Goal: Task Accomplishment & Management: Manage account settings

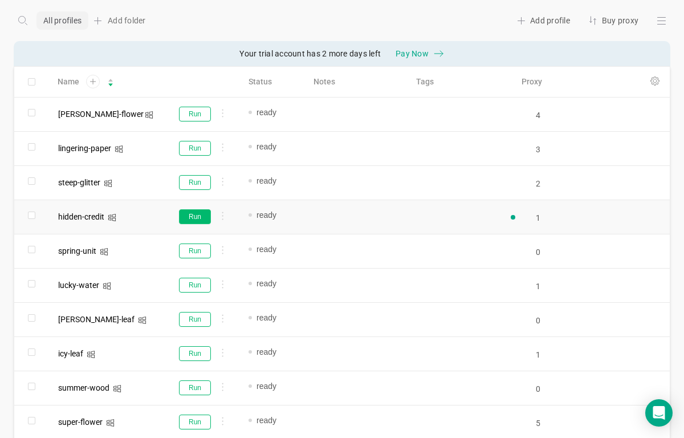
click at [194, 218] on button "Run" at bounding box center [195, 216] width 32 height 15
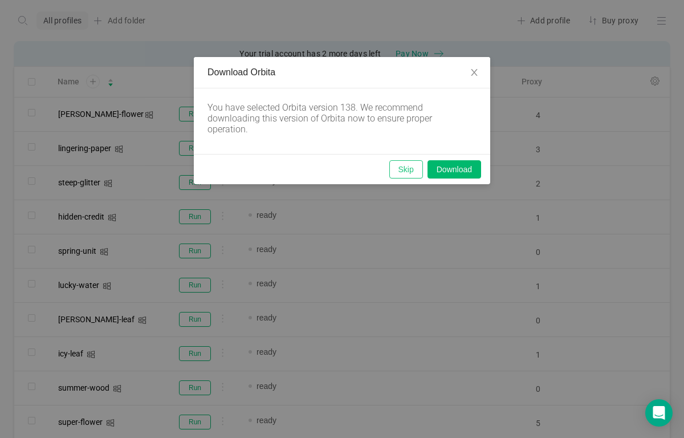
click at [401, 167] on button "Skip" at bounding box center [407, 169] width 34 height 18
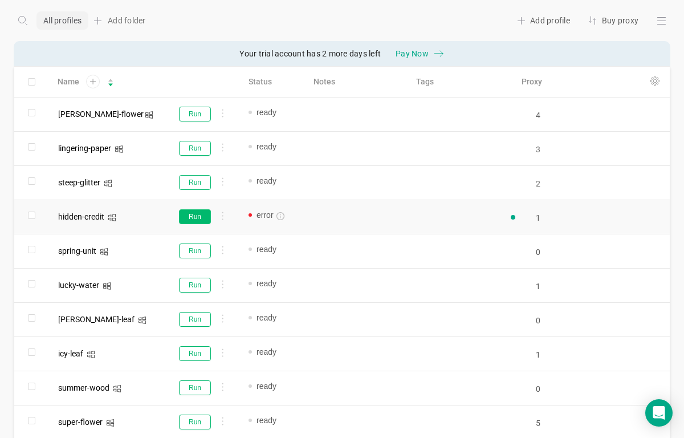
click at [197, 220] on button "Run" at bounding box center [195, 216] width 32 height 15
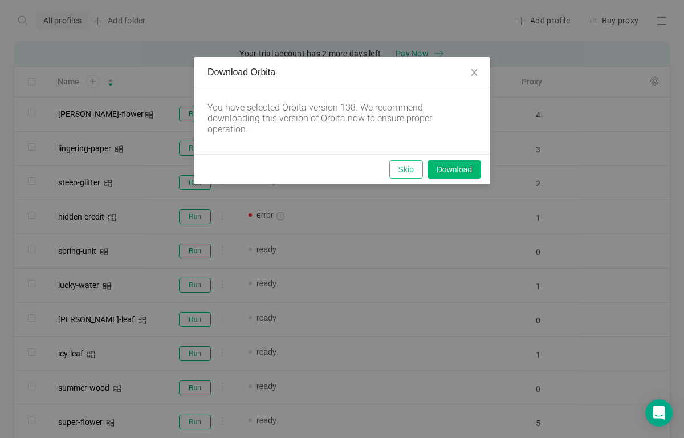
click at [395, 168] on button "Skip" at bounding box center [407, 169] width 34 height 18
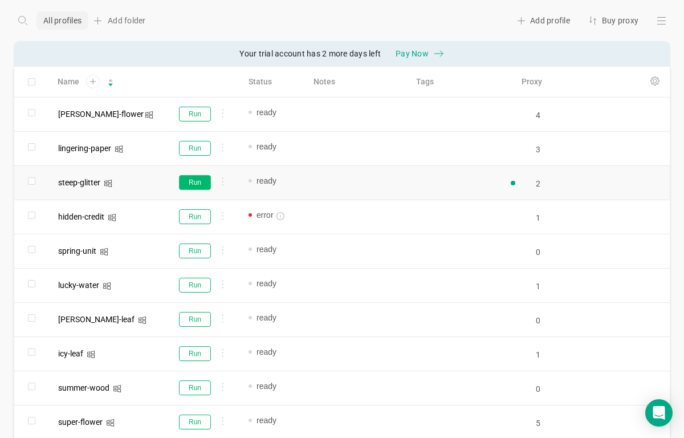
click at [196, 187] on button "Run" at bounding box center [195, 182] width 32 height 15
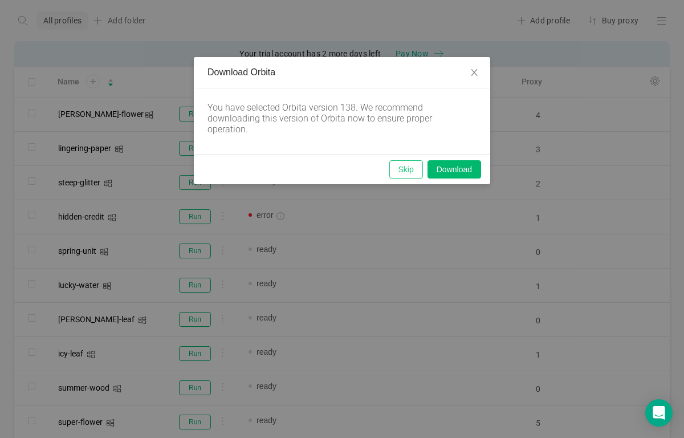
click at [407, 170] on button "Skip" at bounding box center [407, 169] width 34 height 18
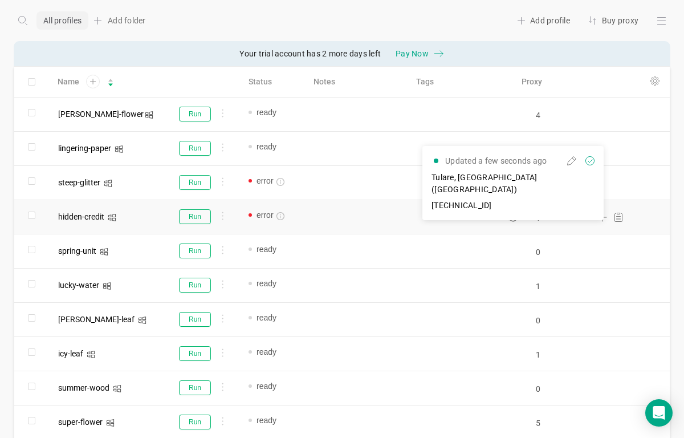
click at [515, 215] on icon "icon: sync" at bounding box center [513, 217] width 9 height 9
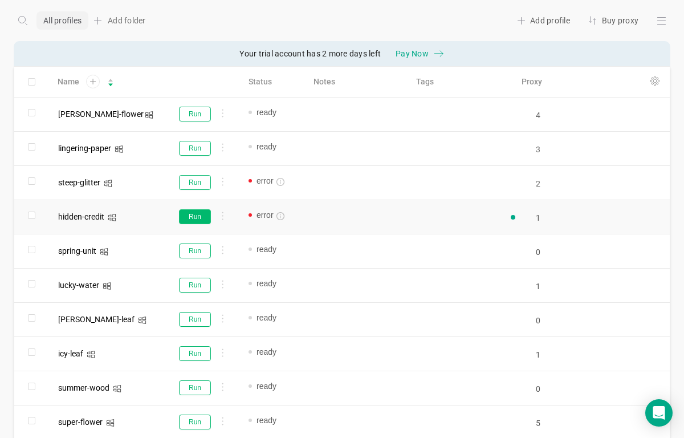
click at [202, 221] on button "Run" at bounding box center [195, 216] width 32 height 15
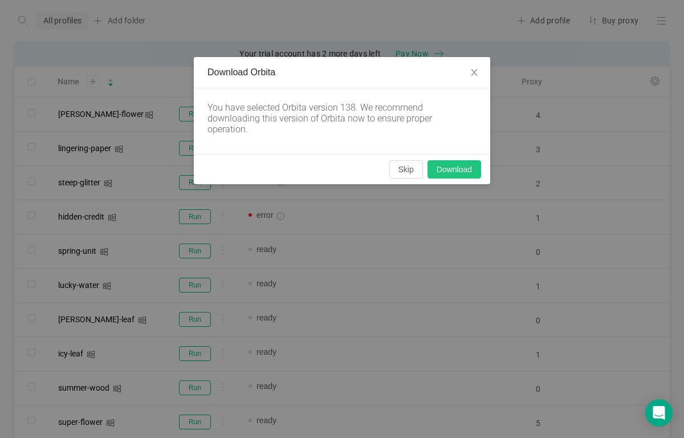
click at [458, 168] on button "Download" at bounding box center [455, 169] width 54 height 18
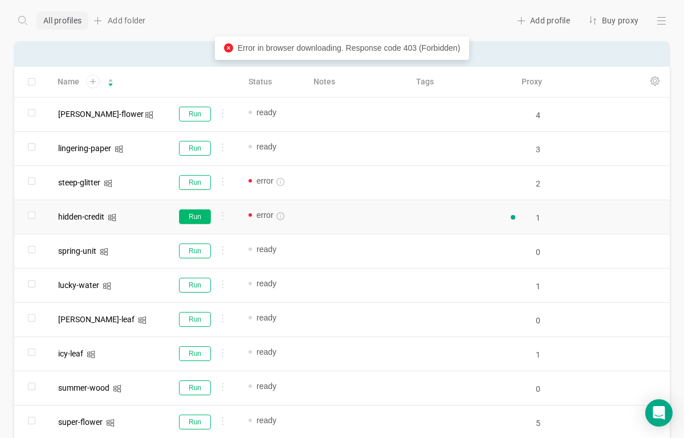
click at [202, 222] on button "Run" at bounding box center [195, 216] width 32 height 15
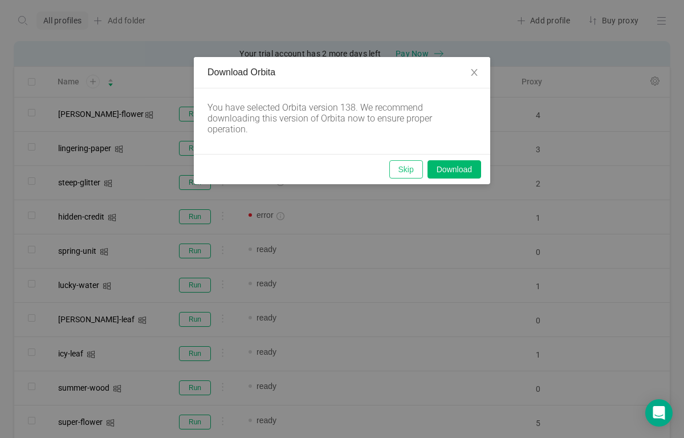
click at [399, 165] on button "Skip" at bounding box center [407, 169] width 34 height 18
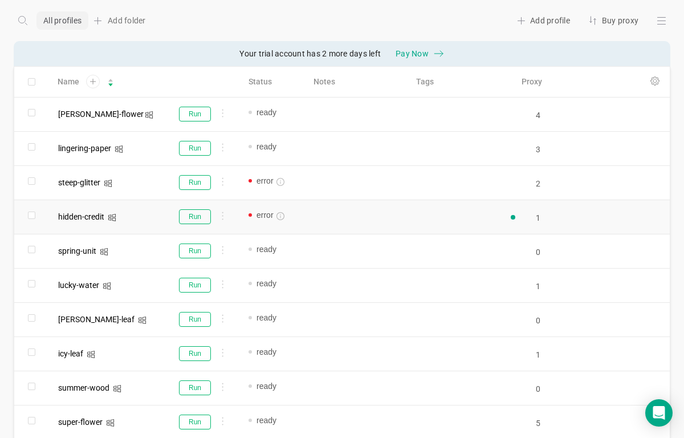
click at [279, 216] on icon "icon: info-circle" at bounding box center [281, 216] width 8 height 8
click at [185, 209] on button "Run" at bounding box center [195, 216] width 32 height 15
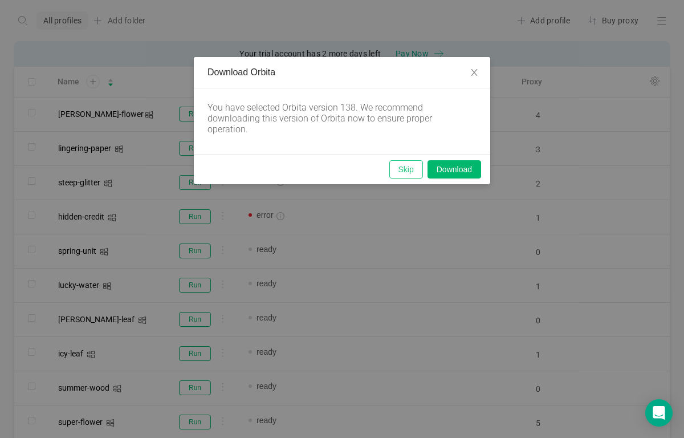
click at [398, 170] on button "Skip" at bounding box center [407, 169] width 34 height 18
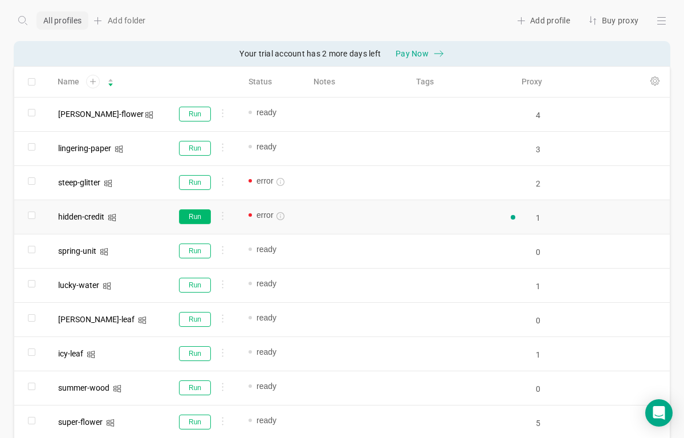
click at [196, 222] on button "Run" at bounding box center [195, 216] width 32 height 15
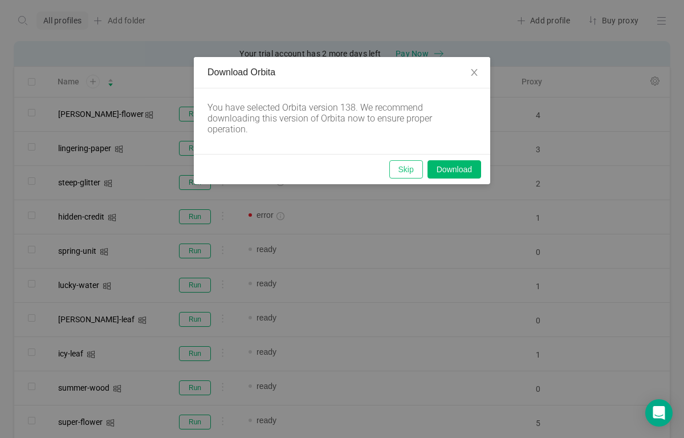
click at [411, 164] on button "Skip" at bounding box center [407, 169] width 34 height 18
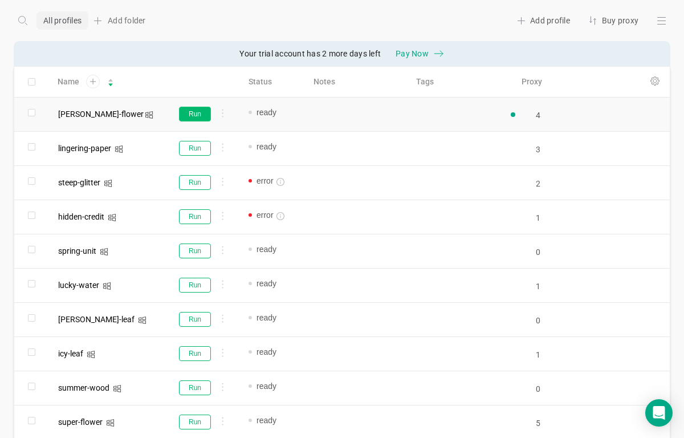
click at [193, 120] on button "Run" at bounding box center [195, 114] width 32 height 15
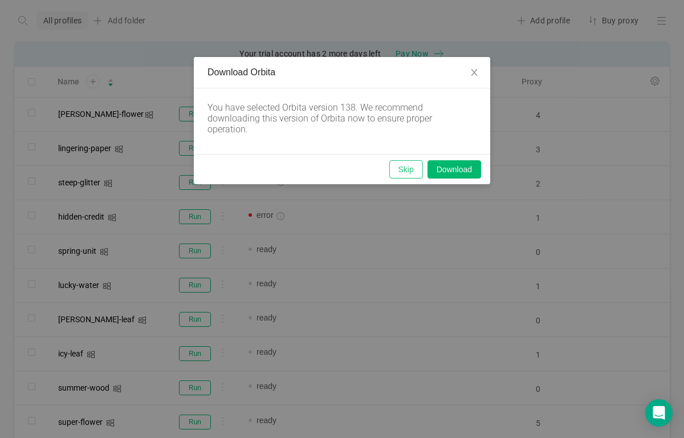
click at [402, 171] on button "Skip" at bounding box center [407, 169] width 34 height 18
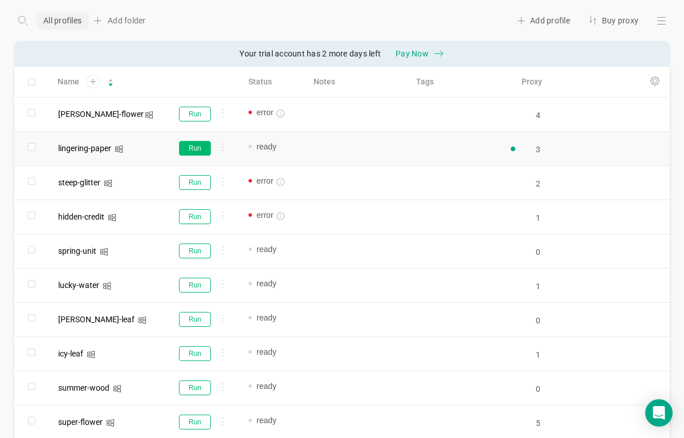
click at [193, 147] on button "Run" at bounding box center [195, 148] width 32 height 15
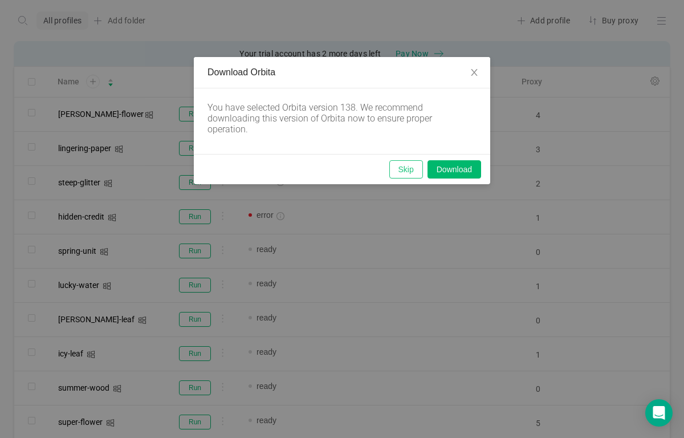
click at [410, 166] on button "Skip" at bounding box center [407, 169] width 34 height 18
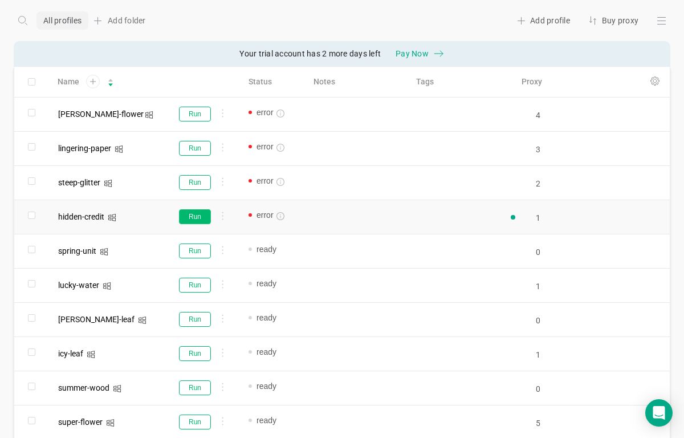
click at [190, 216] on button "Run" at bounding box center [195, 216] width 32 height 15
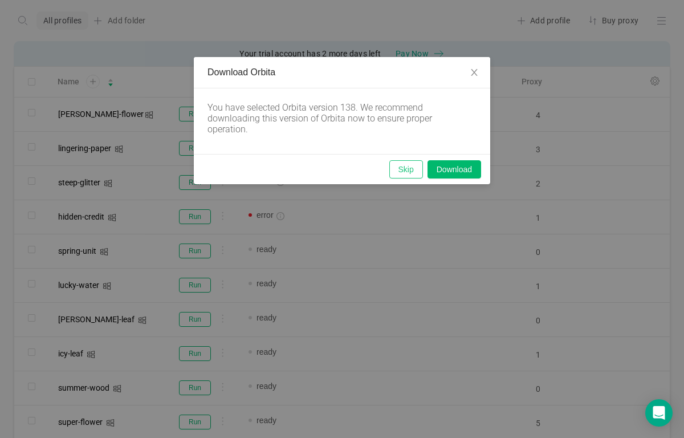
click at [412, 174] on button "Skip" at bounding box center [407, 169] width 34 height 18
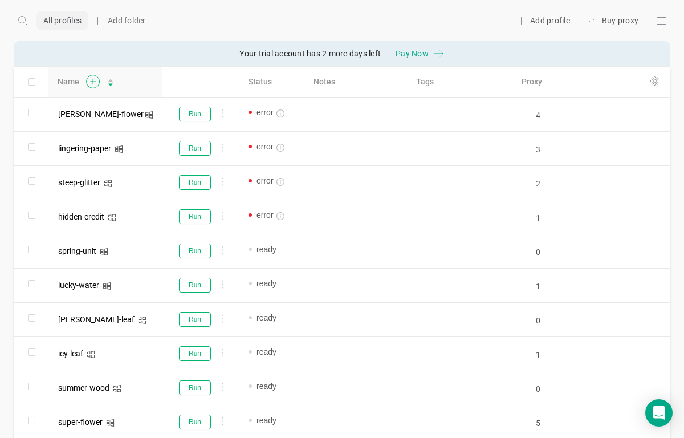
click at [93, 78] on icon at bounding box center [93, 82] width 14 height 14
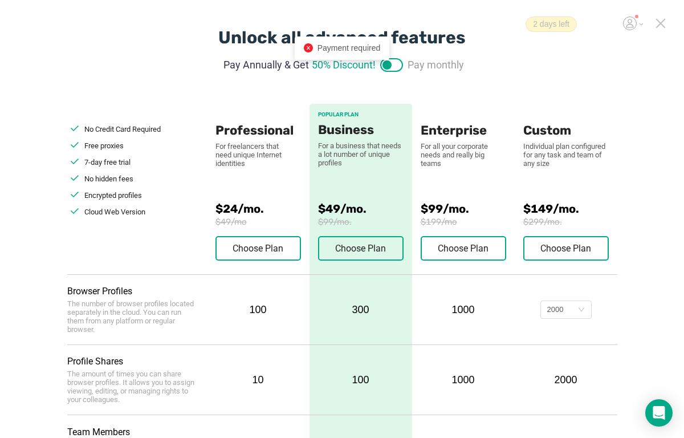
click at [659, 19] on icon at bounding box center [661, 23] width 10 height 10
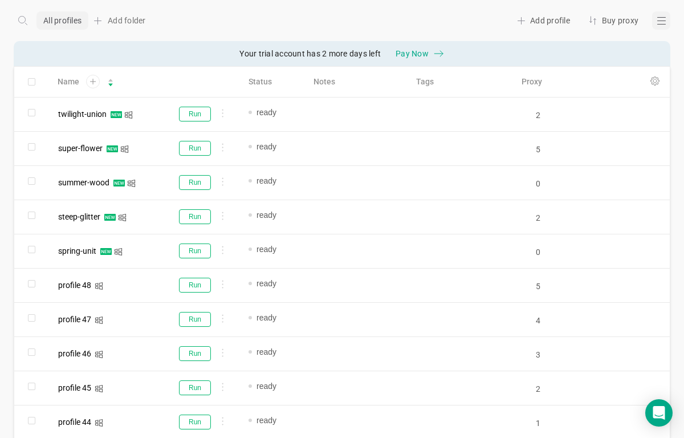
click at [658, 18] on div at bounding box center [662, 20] width 18 height 18
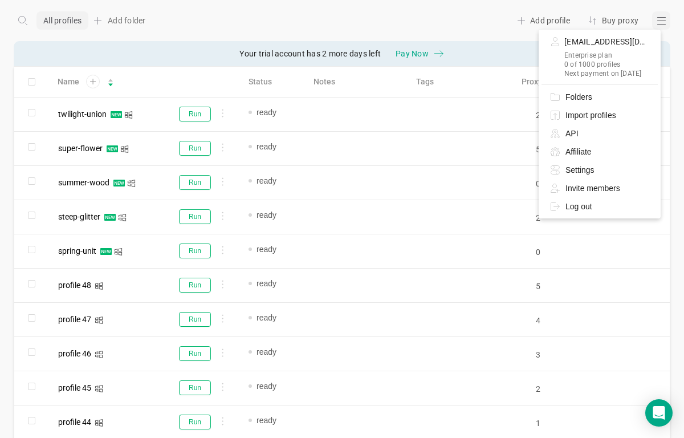
click at [626, 40] on span "[EMAIL_ADDRESS][DOMAIN_NAME]" at bounding box center [607, 41] width 84 height 11
copy span "[EMAIL_ADDRESS][DOMAIN_NAME]"
click at [593, 167] on span "Settings" at bounding box center [580, 170] width 29 height 12
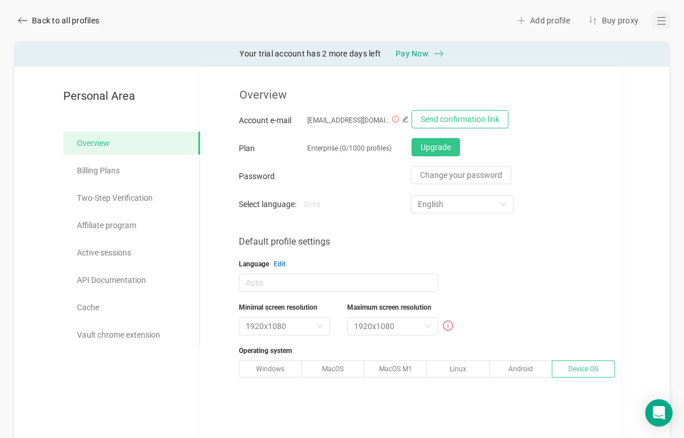
click at [657, 19] on icon at bounding box center [661, 20] width 9 height 9
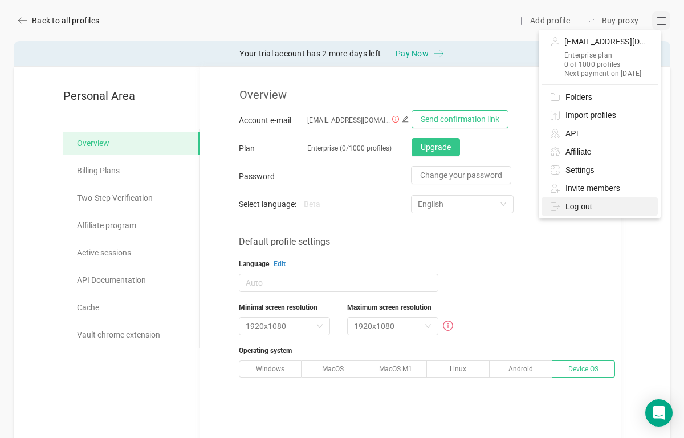
click at [612, 204] on div "Log out" at bounding box center [600, 206] width 116 height 18
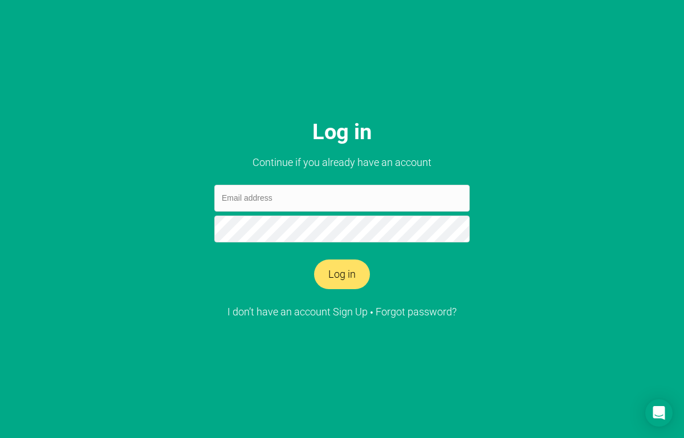
click at [271, 208] on input "email" at bounding box center [342, 198] width 256 height 27
click at [279, 192] on input "email" at bounding box center [342, 198] width 256 height 27
type input "[EMAIL_ADDRESS][DOMAIN_NAME]"
click at [314, 260] on button "Log in" at bounding box center [342, 275] width 56 height 30
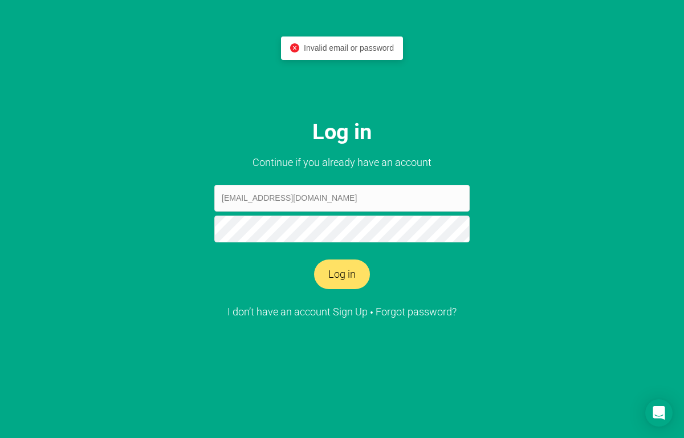
click at [314, 260] on button "Log in" at bounding box center [342, 275] width 56 height 30
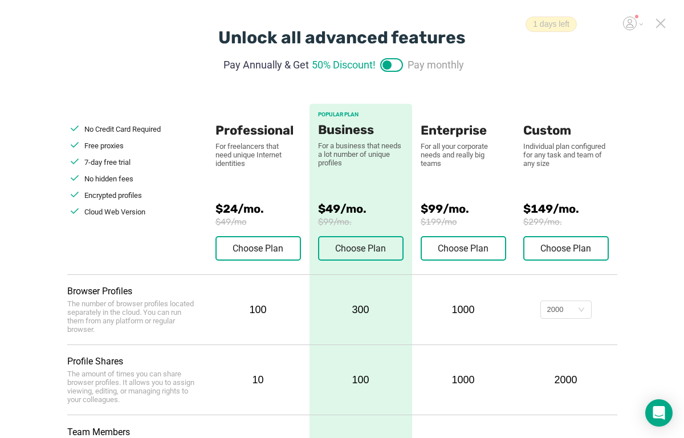
click at [654, 28] on div "1 days left" at bounding box center [593, 24] width 135 height 15
click at [658, 23] on icon at bounding box center [661, 23] width 10 height 10
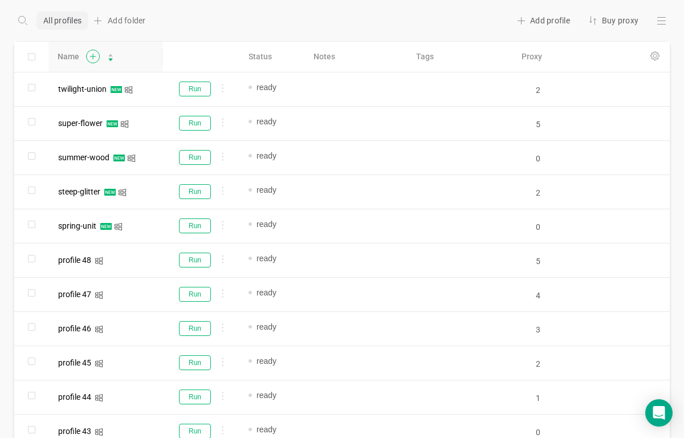
click at [90, 54] on icon at bounding box center [93, 57] width 14 height 14
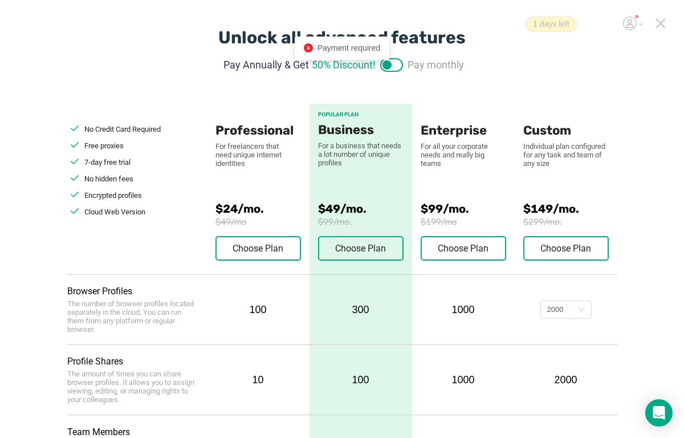
click at [658, 24] on icon at bounding box center [661, 23] width 10 height 10
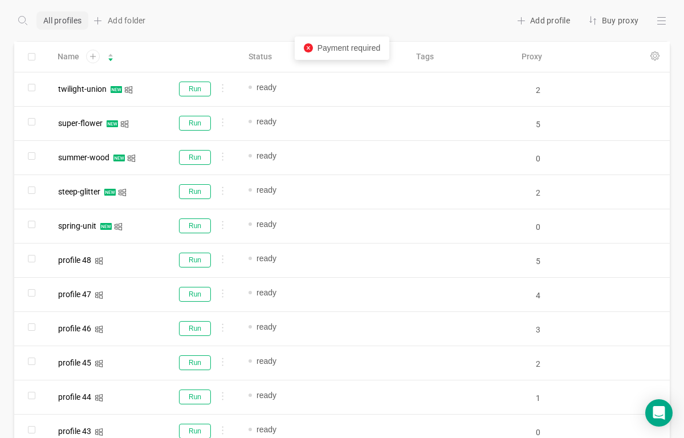
click at [664, 19] on header "Back to all profiles All profiles Add folder Add profile Buy proxy" at bounding box center [342, 20] width 684 height 41
click at [657, 22] on div at bounding box center [662, 20] width 18 height 18
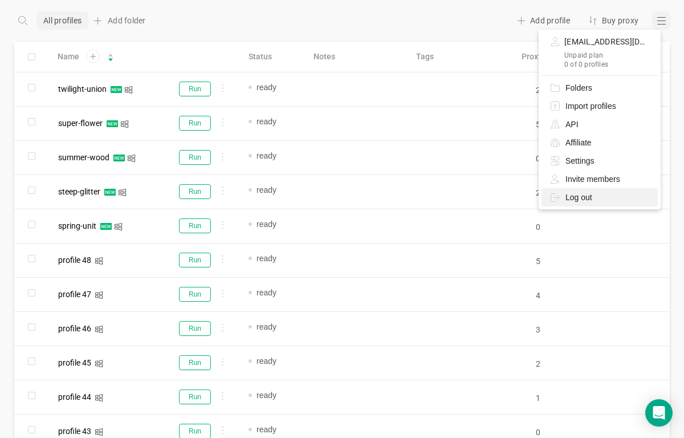
drag, startPoint x: 580, startPoint y: 189, endPoint x: 579, endPoint y: 195, distance: 5.8
click at [580, 190] on div "Log out" at bounding box center [600, 197] width 116 height 18
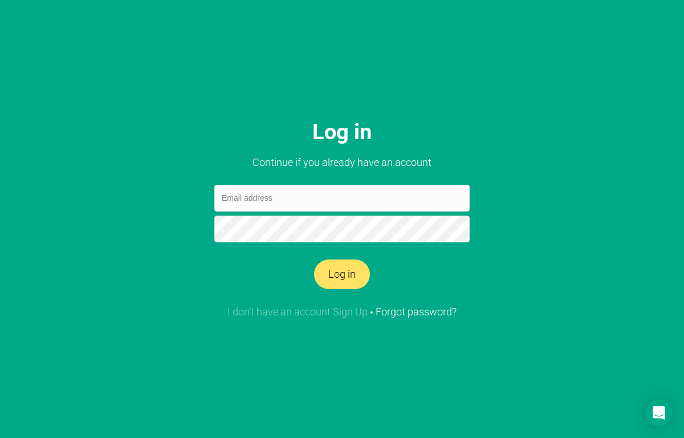
click at [347, 310] on link "I don’t have an account Sign Up" at bounding box center [298, 312] width 140 height 12
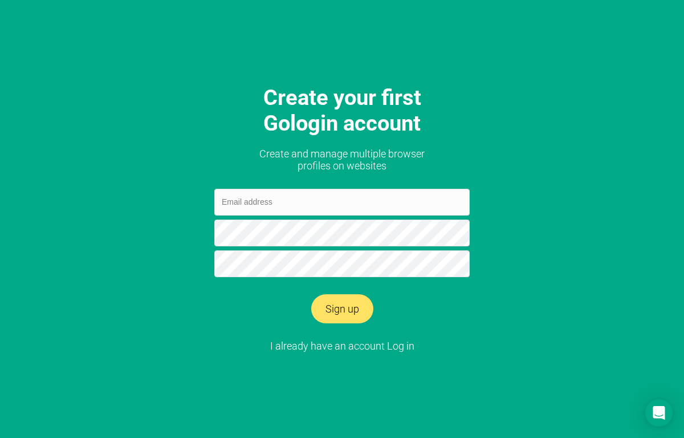
click at [298, 206] on input "email" at bounding box center [342, 202] width 256 height 27
click at [264, 205] on input "[EMAIL_ADDRESS][DOMAIN_NAME]" at bounding box center [342, 202] width 256 height 27
type input "[EMAIL_ADDRESS][DOMAIN_NAME]"
click at [311, 294] on button "Sign up" at bounding box center [342, 309] width 62 height 30
click at [256, 207] on input "[EMAIL_ADDRESS][DOMAIN_NAME]" at bounding box center [342, 202] width 256 height 27
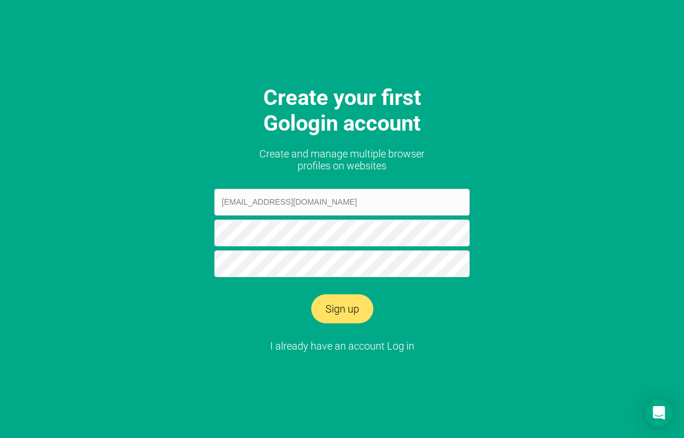
click at [323, 208] on input "[EMAIL_ADDRESS][DOMAIN_NAME]" at bounding box center [342, 202] width 256 height 27
click at [404, 344] on link "I already have an account Log in" at bounding box center [342, 346] width 144 height 12
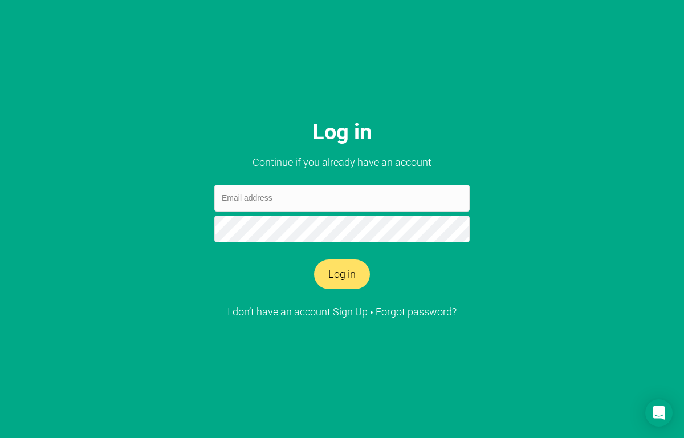
click at [267, 199] on input "email" at bounding box center [342, 198] width 256 height 27
type input "[EMAIL_ADDRESS][DOMAIN_NAME]"
click at [314, 260] on button "Log in" at bounding box center [342, 275] width 56 height 30
